Goal: Information Seeking & Learning: Learn about a topic

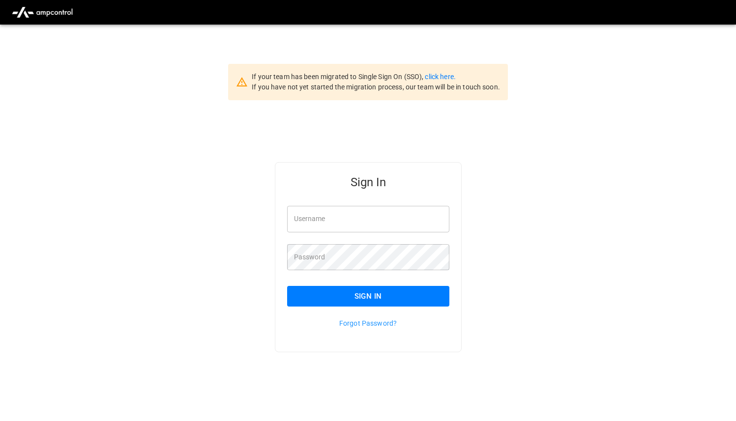
type input "**********"
click at [375, 224] on input "**********" at bounding box center [368, 219] width 162 height 26
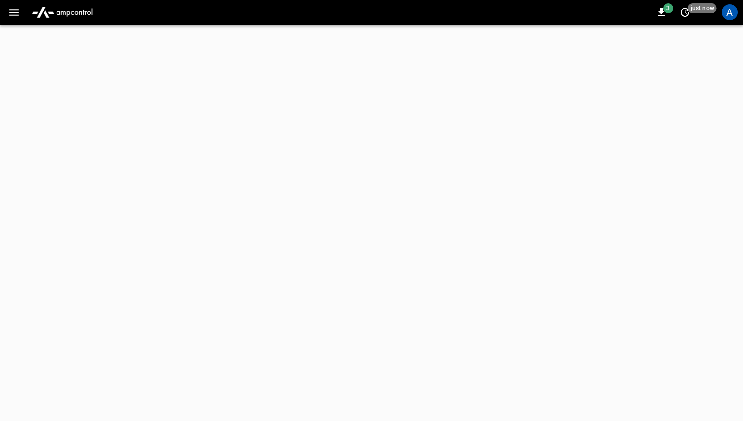
click at [13, 11] on icon "button" at bounding box center [13, 12] width 9 height 6
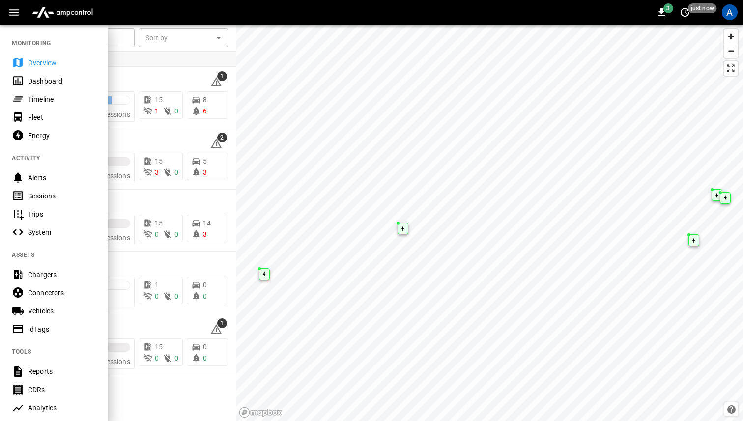
scroll to position [166, 0]
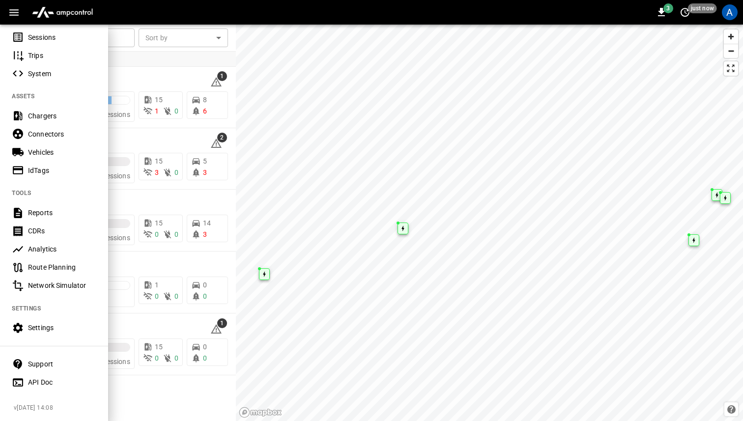
click at [51, 244] on div "Analytics" at bounding box center [62, 249] width 68 height 10
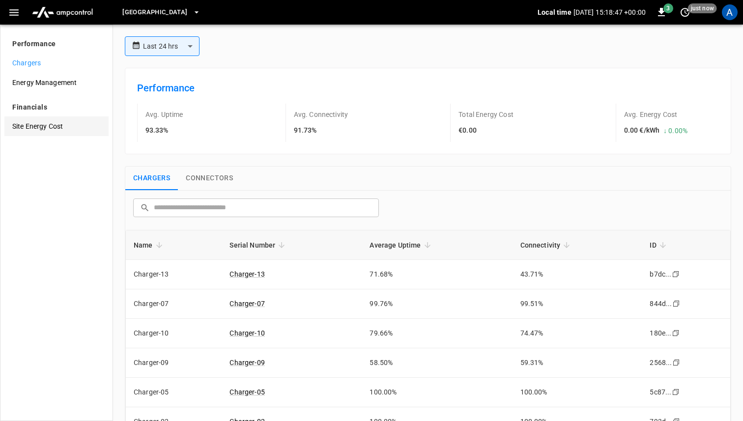
click at [46, 125] on span "Site Energy Cost" at bounding box center [56, 126] width 88 height 10
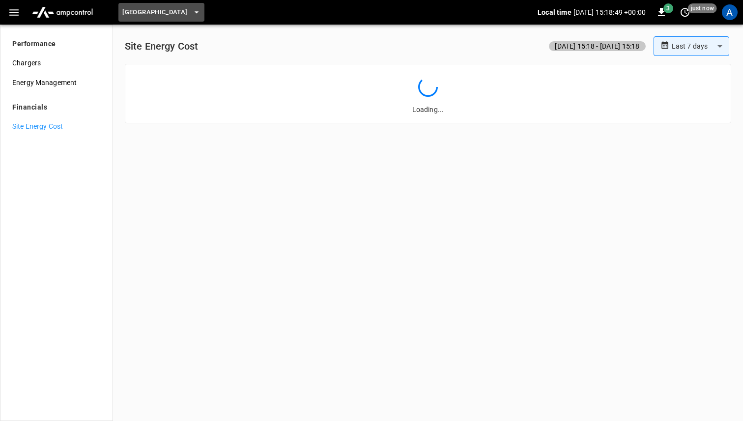
click at [172, 16] on span "[GEOGRAPHIC_DATA]" at bounding box center [154, 12] width 65 height 11
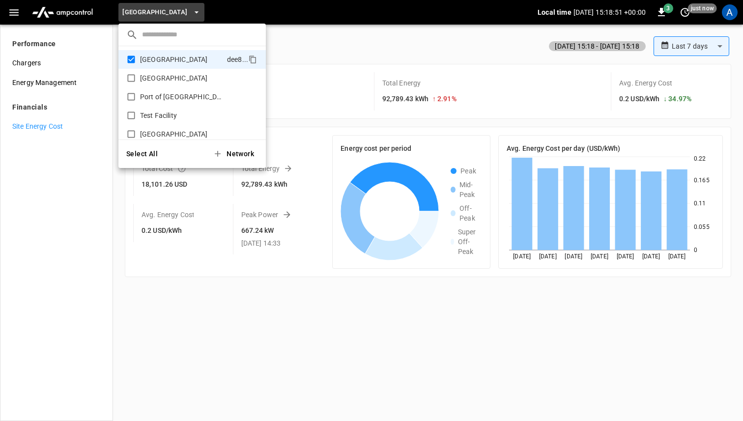
click at [50, 86] on div at bounding box center [371, 210] width 743 height 421
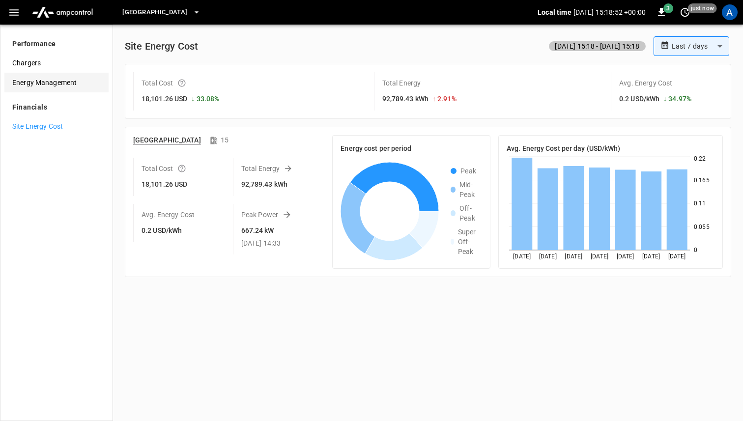
click at [43, 79] on span "Energy Management" at bounding box center [56, 83] width 88 height 10
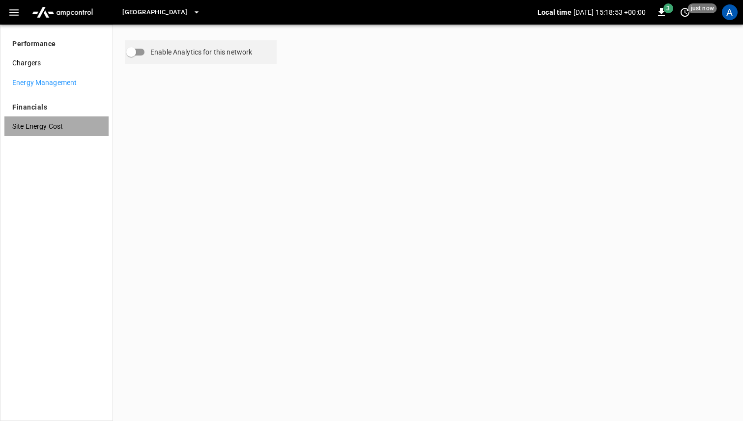
click at [39, 123] on span "Site Energy Cost" at bounding box center [56, 126] width 88 height 10
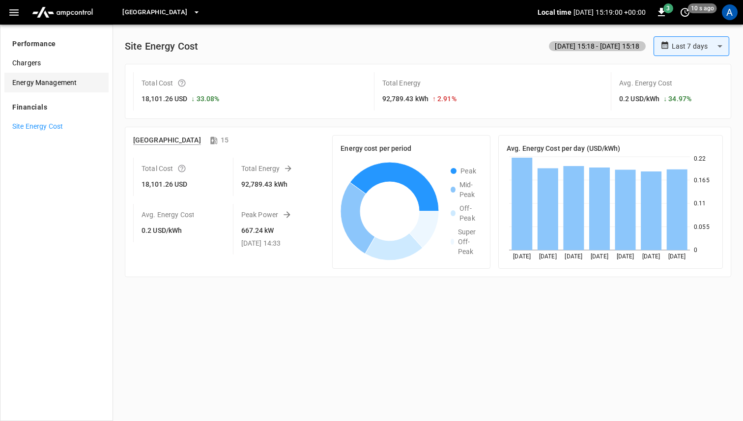
click at [55, 80] on span "Energy Management" at bounding box center [56, 83] width 88 height 10
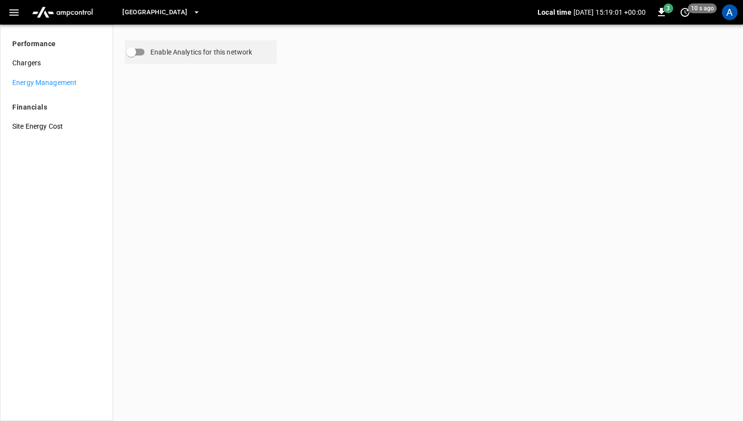
click at [183, 8] on button "[GEOGRAPHIC_DATA]" at bounding box center [161, 12] width 86 height 19
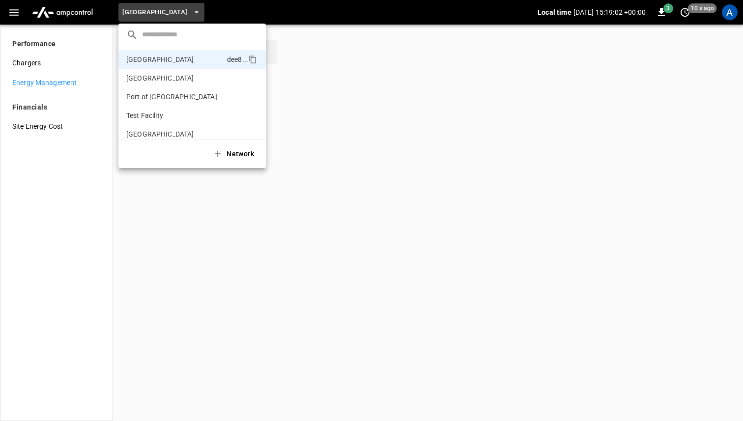
click at [30, 59] on div at bounding box center [371, 210] width 743 height 421
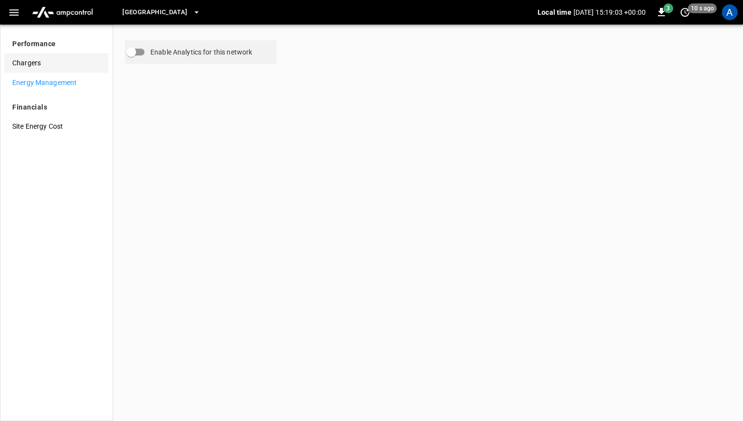
click at [30, 59] on span "Chargers" at bounding box center [56, 63] width 88 height 10
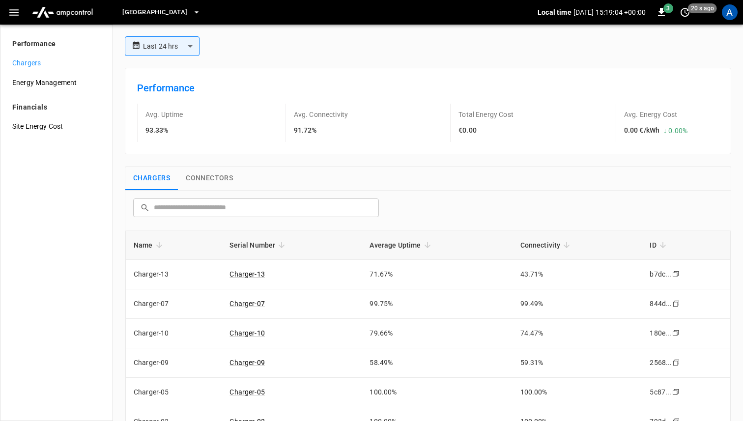
click at [158, 15] on span "[GEOGRAPHIC_DATA]" at bounding box center [154, 12] width 65 height 11
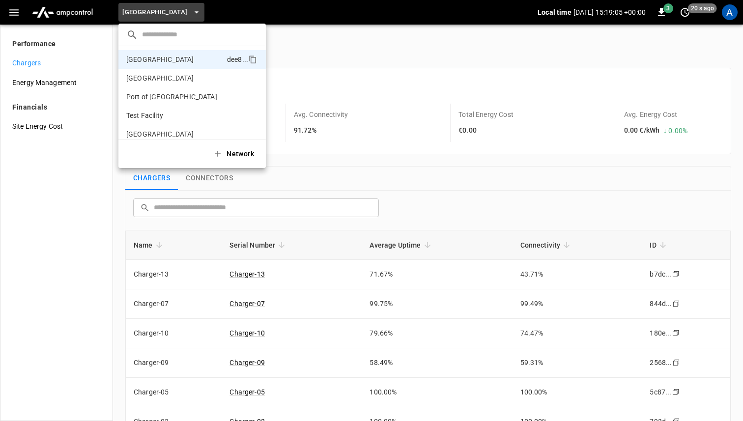
click at [46, 126] on div at bounding box center [371, 210] width 743 height 421
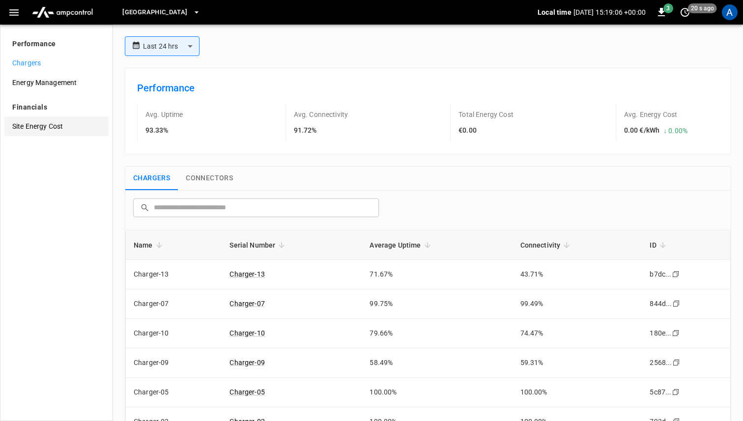
click at [55, 133] on div "Site Energy Cost" at bounding box center [56, 127] width 104 height 20
